Goal: Find specific page/section: Find specific page/section

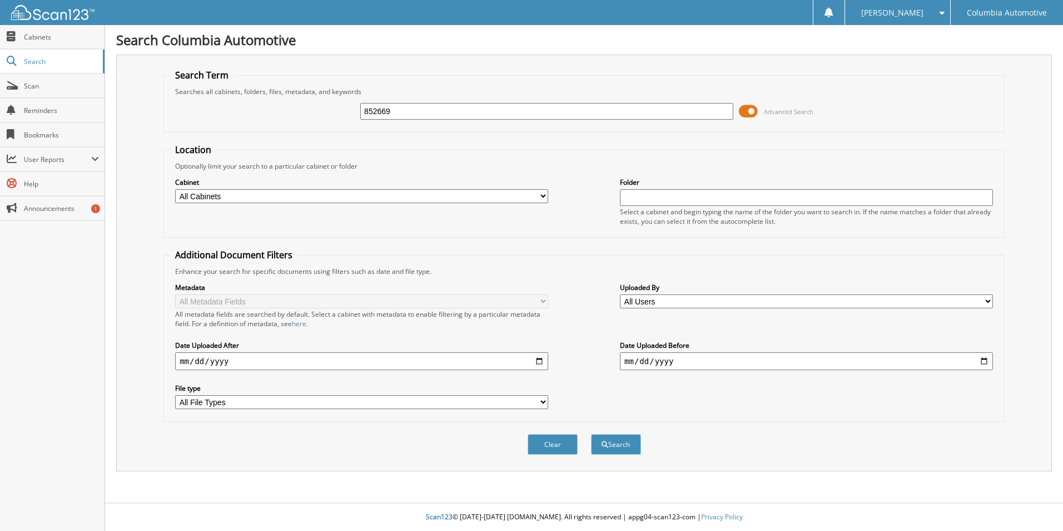
type input "852669"
click at [591, 434] on button "Search" at bounding box center [616, 444] width 50 height 21
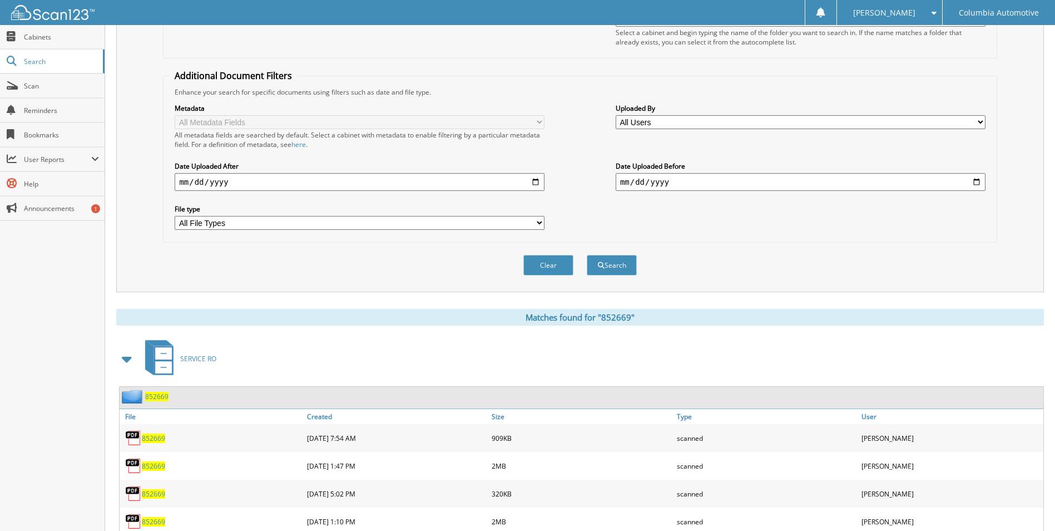
scroll to position [218, 0]
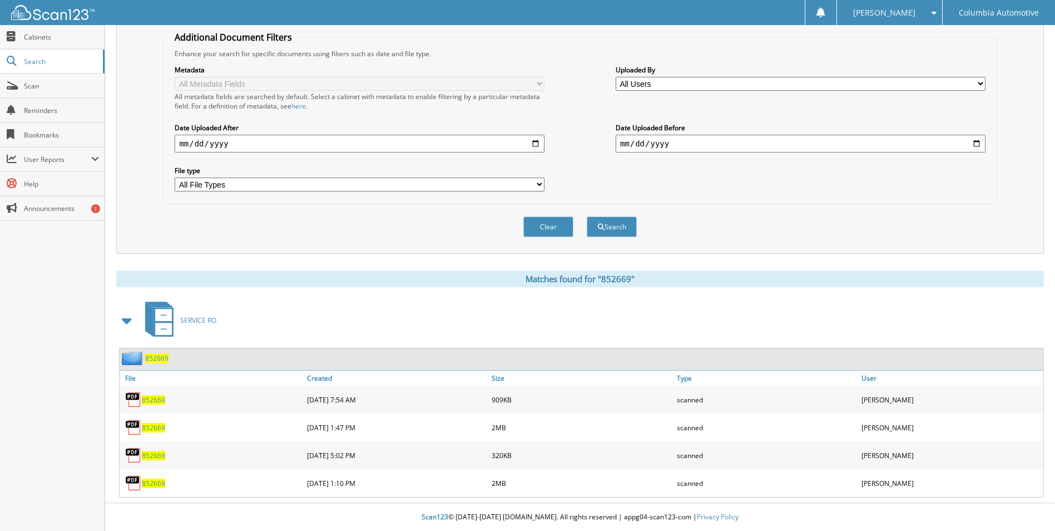
click at [149, 397] on span "852669" at bounding box center [153, 399] width 23 height 9
click at [154, 481] on span "852669" at bounding box center [153, 482] width 23 height 9
click at [44, 82] on span "Scan" at bounding box center [61, 85] width 75 height 9
